Goal: Transaction & Acquisition: Book appointment/travel/reservation

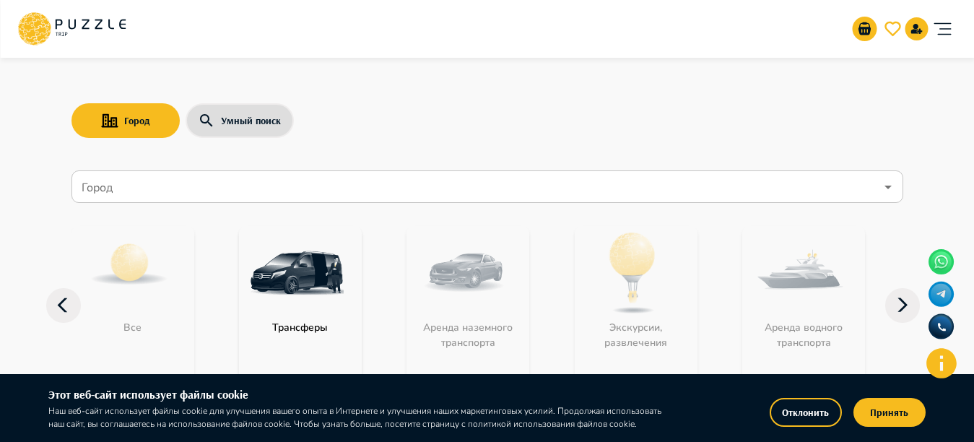
click at [811, 398] on button "Отклонить" at bounding box center [806, 412] width 72 height 29
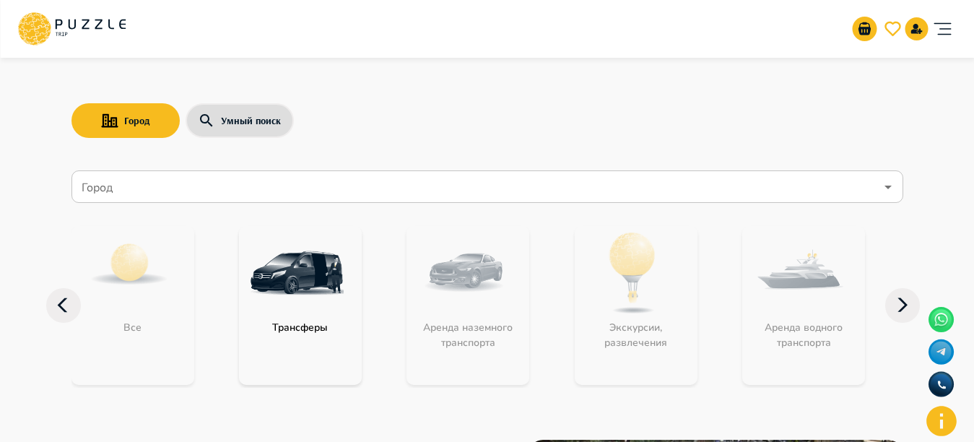
click at [940, 20] on icon "account of current user" at bounding box center [942, 28] width 29 height 29
click at [223, 201] on nav "Город Город Все Трансферы Аренда наземного транспорта Экскурсии, развлечения Ар…" at bounding box center [487, 286] width 832 height 243
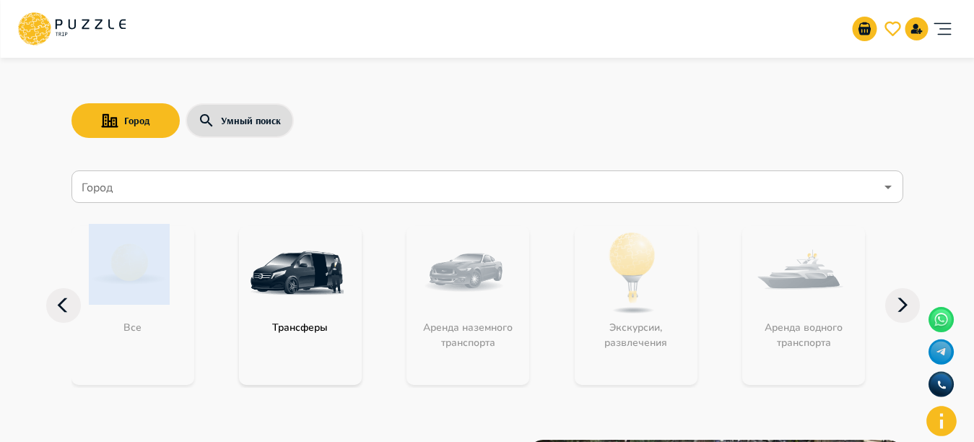
click at [218, 197] on input "Город" at bounding box center [477, 186] width 796 height 27
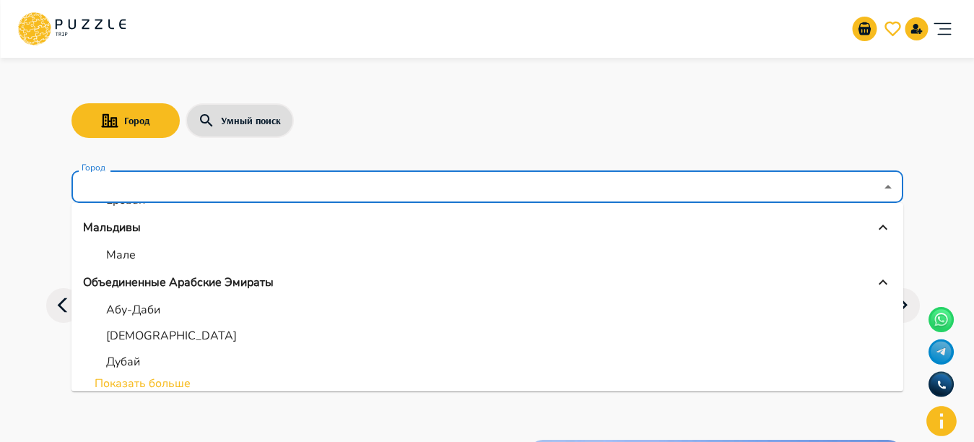
scroll to position [108, 0]
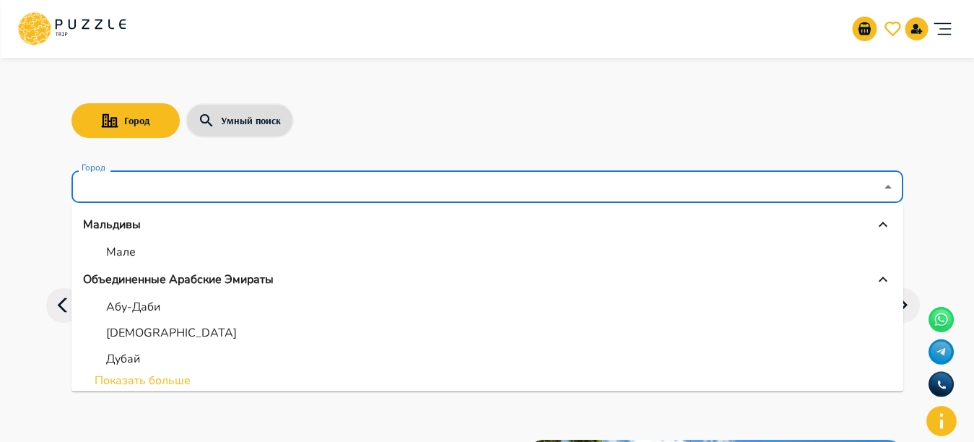
click at [131, 306] on p "Абу-Даби" at bounding box center [133, 306] width 54 height 17
type input "********"
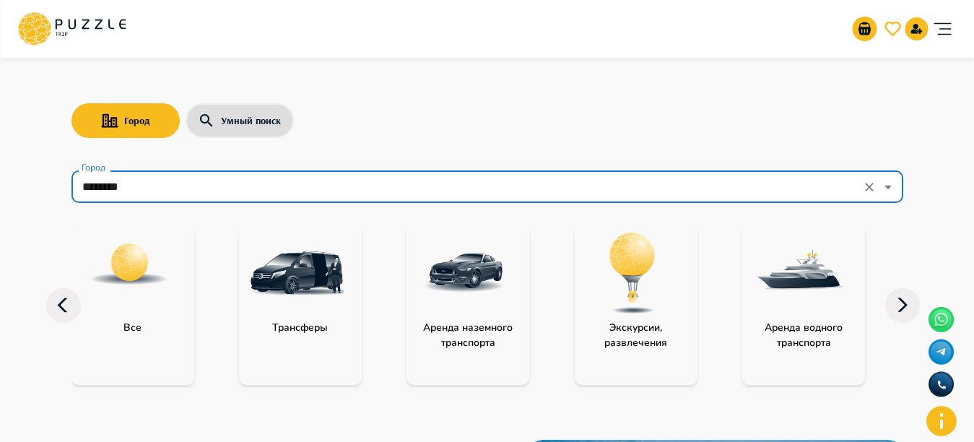
click at [653, 280] on img at bounding box center [632, 273] width 94 height 94
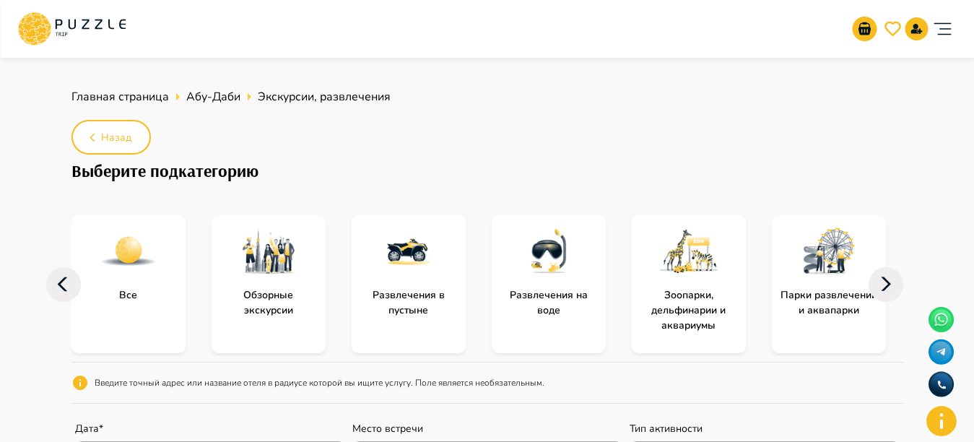
click at [286, 270] on img at bounding box center [269, 251] width 58 height 58
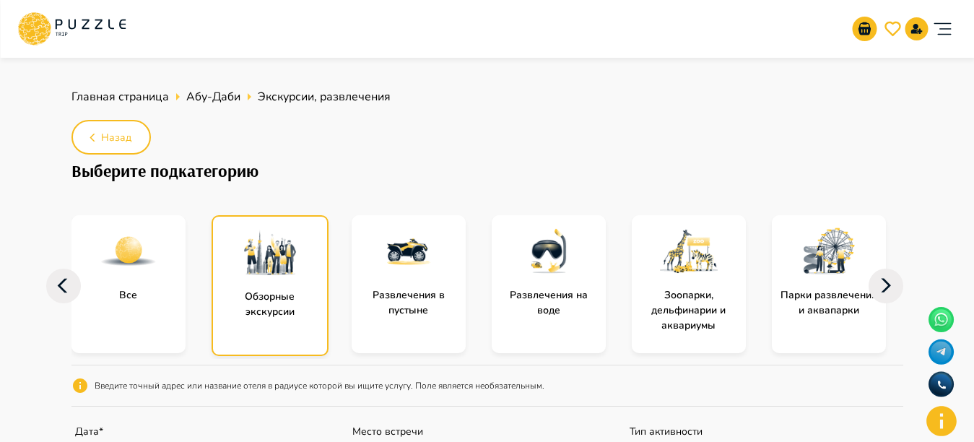
click at [529, 255] on img at bounding box center [549, 251] width 58 height 58
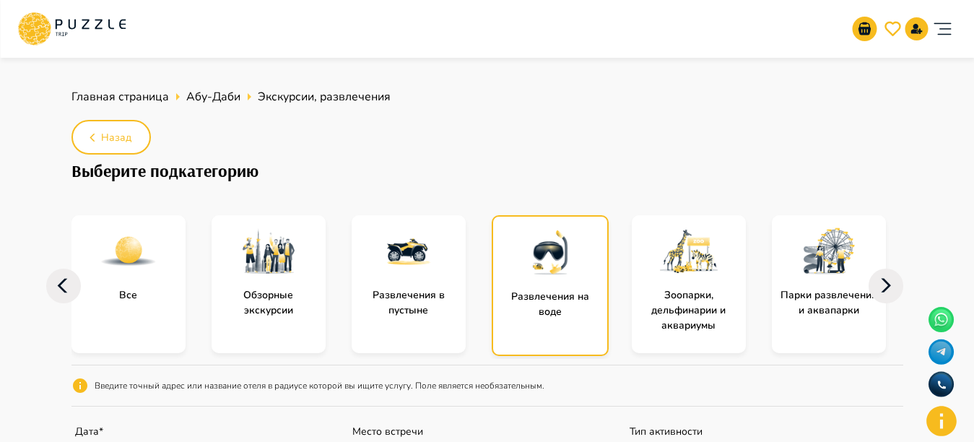
click at [529, 255] on img at bounding box center [550, 253] width 58 height 58
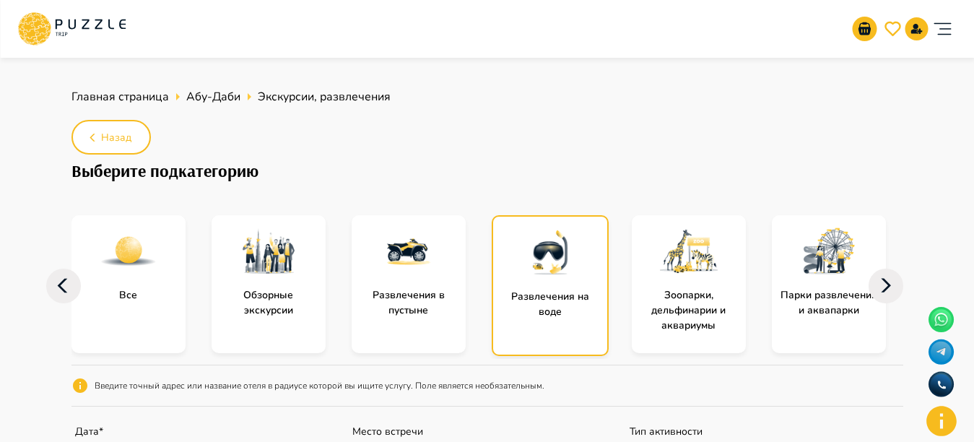
click at [529, 255] on img at bounding box center [550, 253] width 58 height 58
click at [541, 304] on p "Развлечения на воде" at bounding box center [550, 304] width 114 height 30
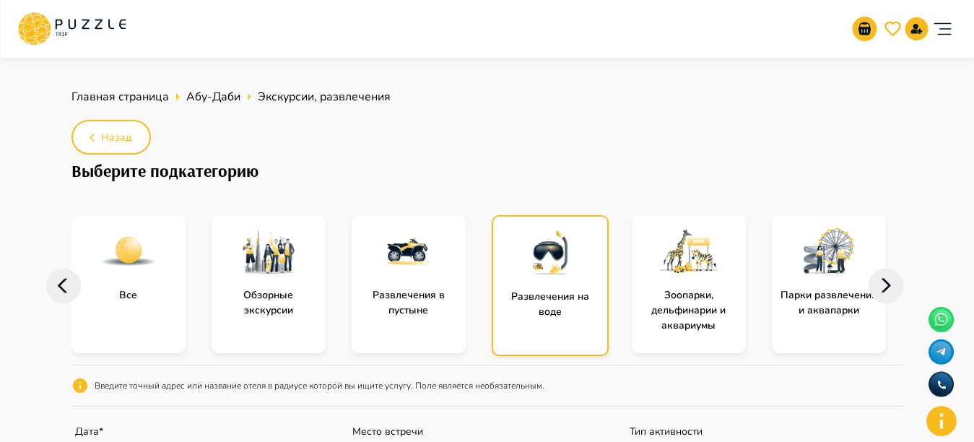
click at [540, 304] on p "Развлечения на воде" at bounding box center [550, 304] width 114 height 30
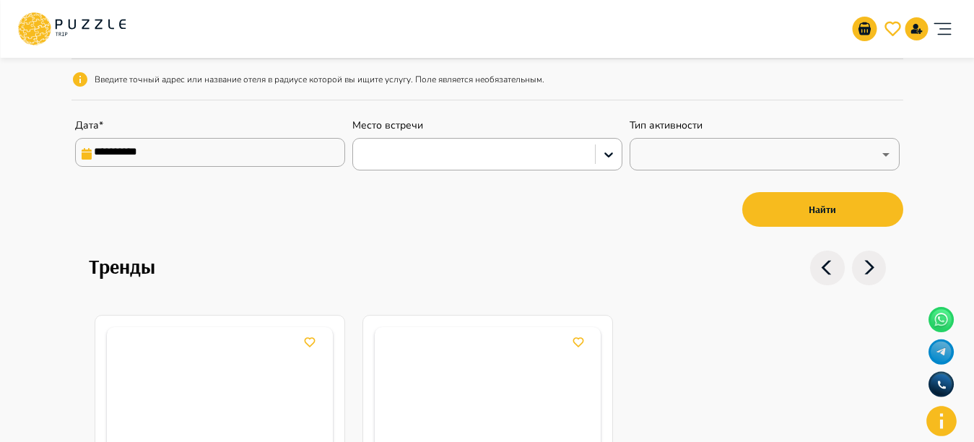
scroll to position [176, 0]
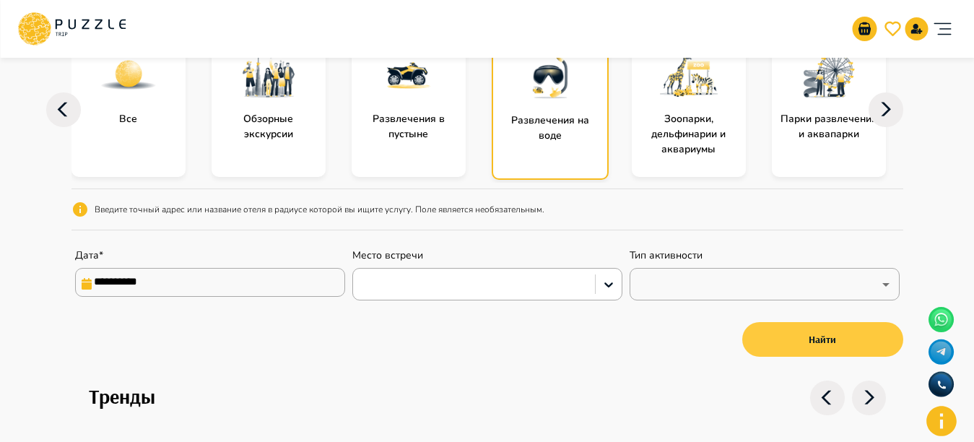
click at [808, 327] on button "Найти" at bounding box center [822, 339] width 161 height 35
click at [565, 122] on p "Развлечения на воде" at bounding box center [550, 128] width 114 height 30
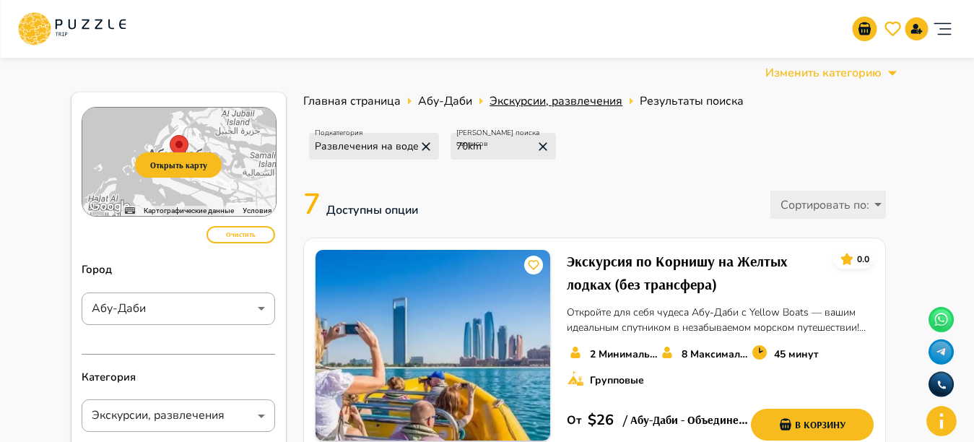
click at [539, 93] on link "Экскурсии, развлечения" at bounding box center [555, 100] width 133 height 17
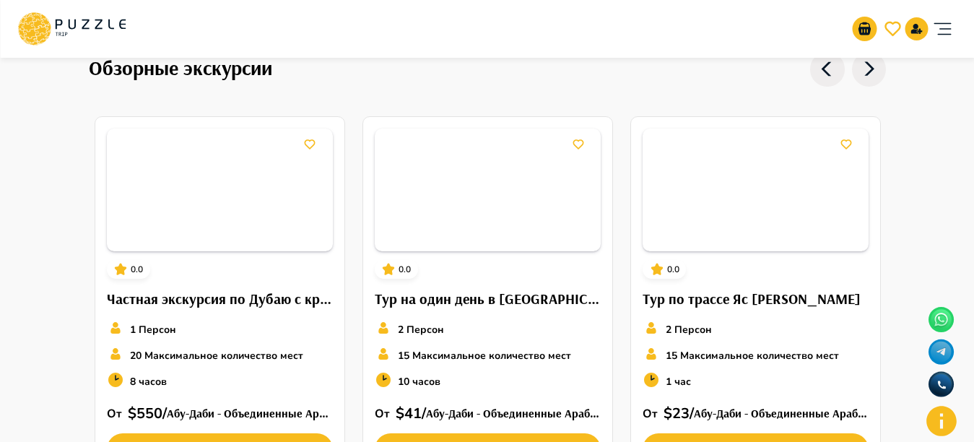
scroll to position [1862, 0]
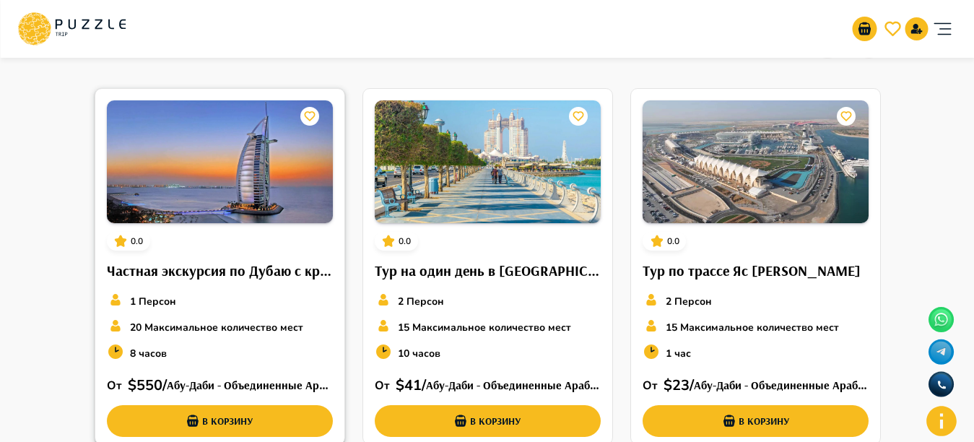
click at [203, 201] on img at bounding box center [220, 161] width 226 height 123
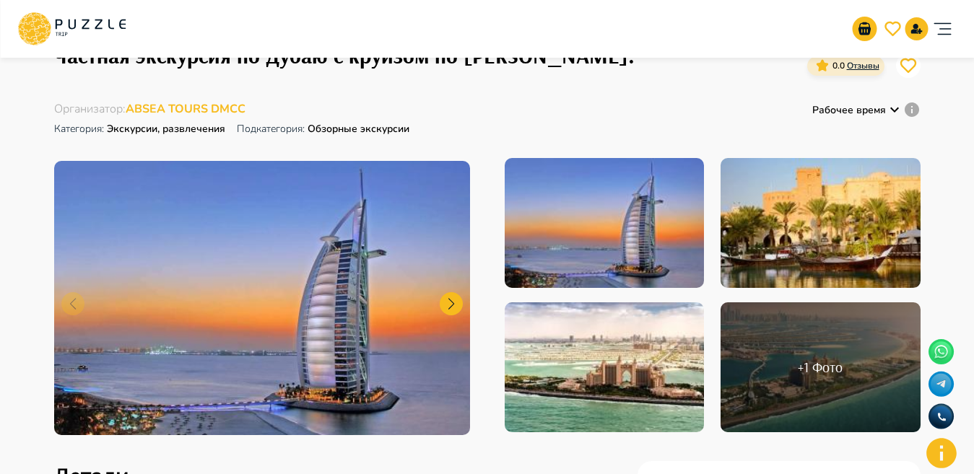
scroll to position [20, 0]
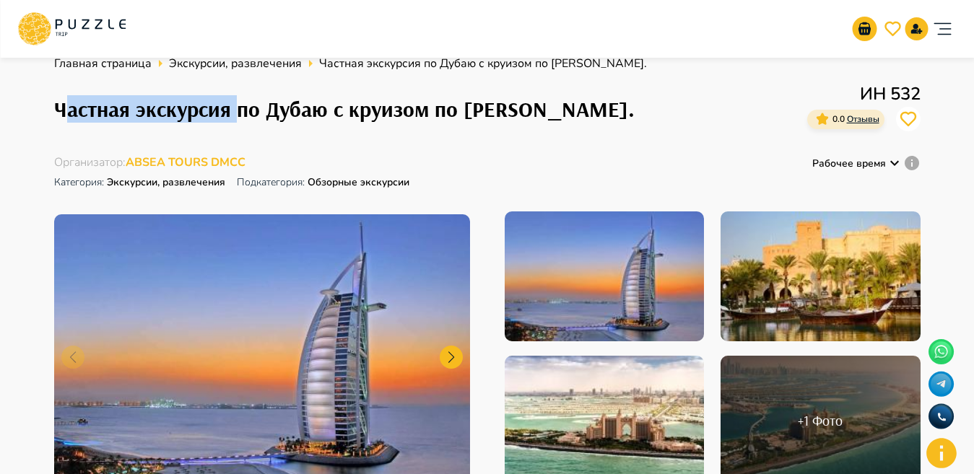
drag, startPoint x: 64, startPoint y: 107, endPoint x: 231, endPoint y: 107, distance: 167.5
click at [238, 103] on h1 "Частная экскурсия по Дубаю с круизом по [PERSON_NAME]." at bounding box center [344, 109] width 580 height 25
click at [121, 131] on div "Частная экскурсия по Дубаю с круизом по [PERSON_NAME]. ИН 532 0.0 Отзывы" at bounding box center [487, 109] width 866 height 56
click at [64, 114] on h1 "Частная экскурсия по Дубаю с круизом по [PERSON_NAME]." at bounding box center [344, 109] width 580 height 25
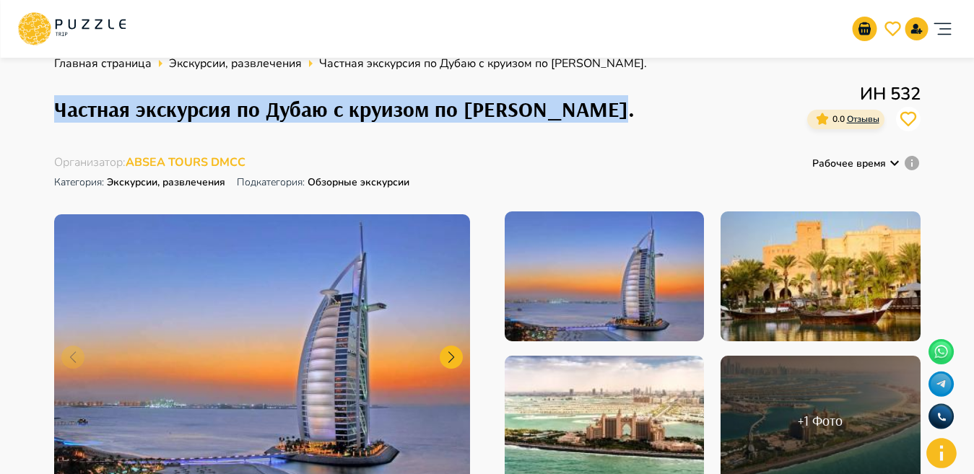
drag, startPoint x: 53, startPoint y: 111, endPoint x: 619, endPoint y: 104, distance: 566.0
click at [619, 104] on div "Частная экскурсия по Дубаю с круизом по [PERSON_NAME]. ИН 532 0.0 Отзывы" at bounding box center [487, 109] width 866 height 56
copy h1 "Частная экскурсия по Дубаю с круизом по [PERSON_NAME]."
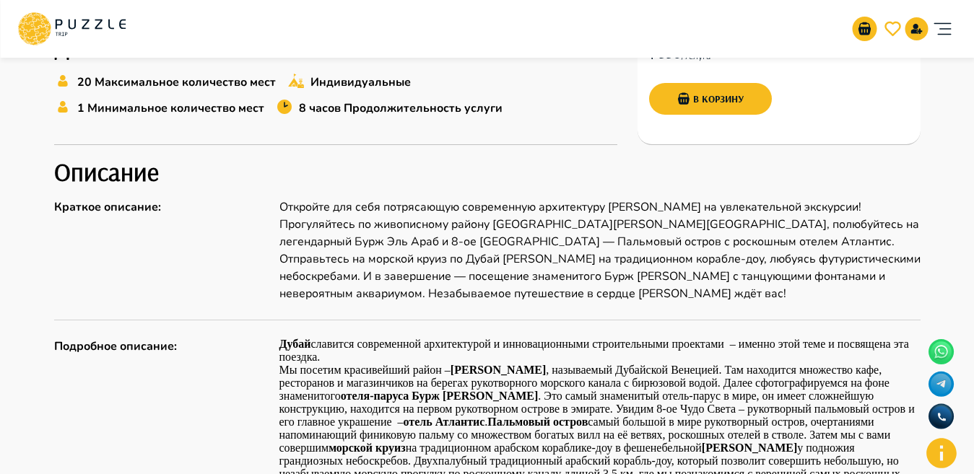
scroll to position [521, 0]
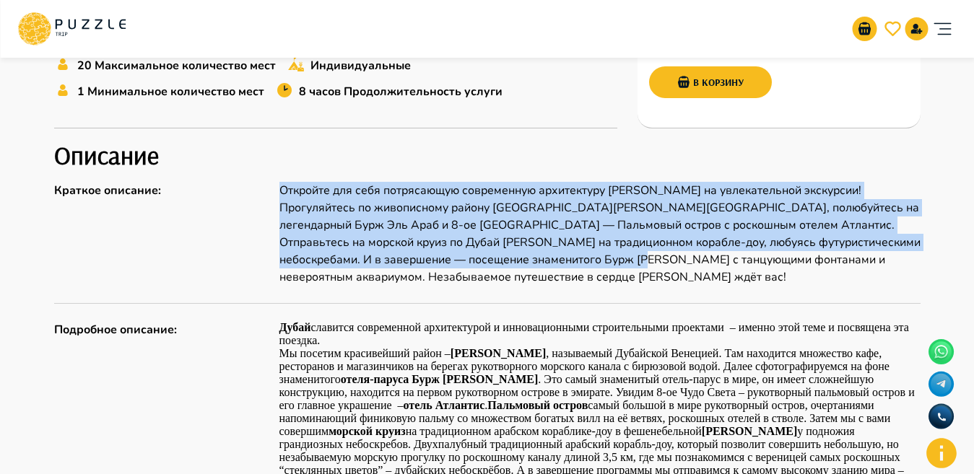
drag, startPoint x: 276, startPoint y: 186, endPoint x: 658, endPoint y: 260, distance: 389.0
click at [658, 260] on div "Краткое описание : Откройте для себя потрясающую современную архитектуру [PERSO…" at bounding box center [487, 234] width 866 height 104
copy p "Откройте для себя потрясающую современную архитектуру [PERSON_NAME] на увлекате…"
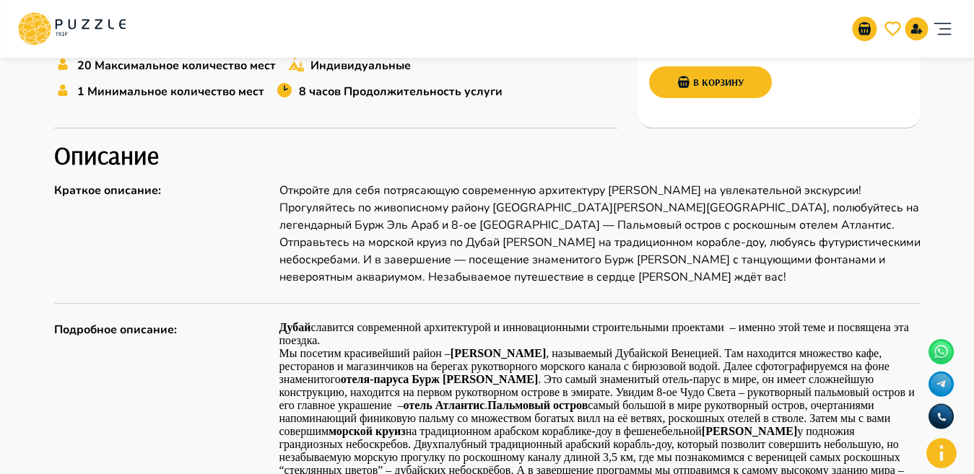
drag, startPoint x: 724, startPoint y: 293, endPoint x: 691, endPoint y: 271, distance: 40.0
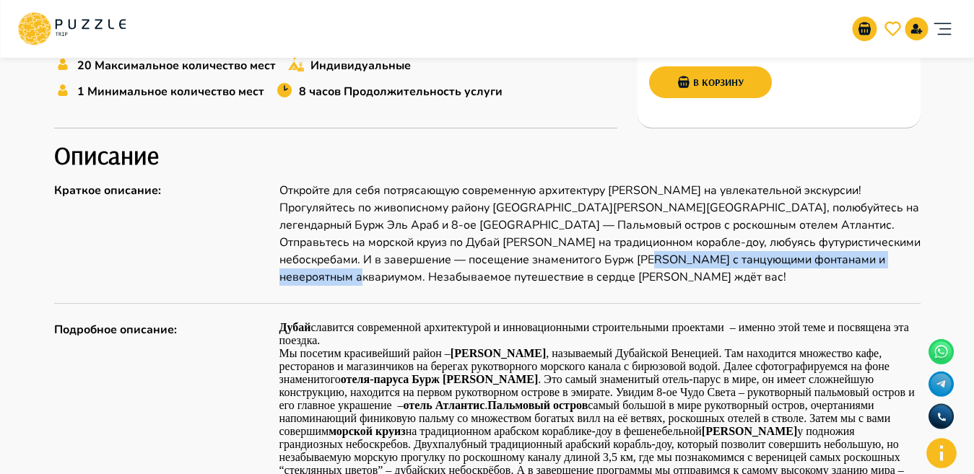
drag, startPoint x: 663, startPoint y: 261, endPoint x: 365, endPoint y: 274, distance: 298.4
click at [365, 274] on p "Откройте для себя потрясающую современную архитектуру [PERSON_NAME] на увлекате…" at bounding box center [599, 234] width 641 height 104
copy p "Незабываемое путешествие в сердце [PERSON_NAME] ждёт вас!"
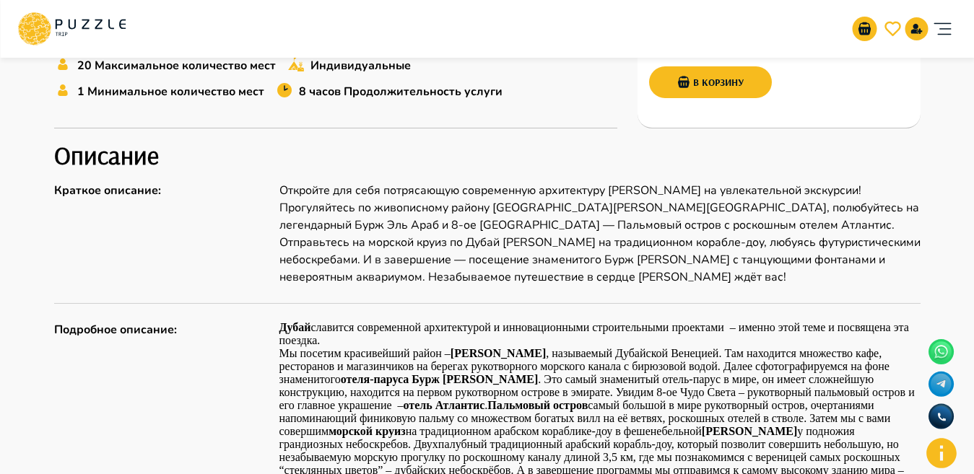
click at [143, 13] on div "Организаторам услуг Турагентствам Зарегистрироваться Войти USD *** RU **" at bounding box center [486, 29] width 939 height 46
drag, startPoint x: 194, startPoint y: 20, endPoint x: 147, endPoint y: 1, distance: 51.5
click at [193, 20] on div "Организаторам услуг Турагентствам Зарегистрироваться Войти USD *** RU **" at bounding box center [486, 29] width 939 height 46
